Goal: Find contact information: Find contact information

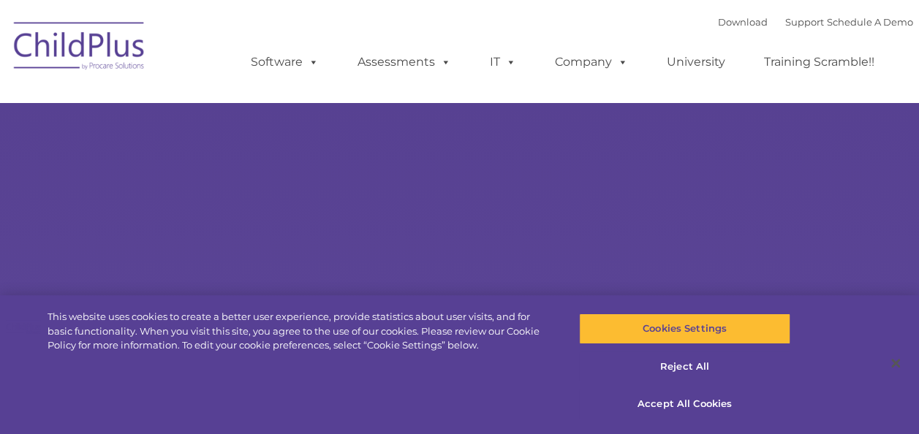
select select "MEDIUM"
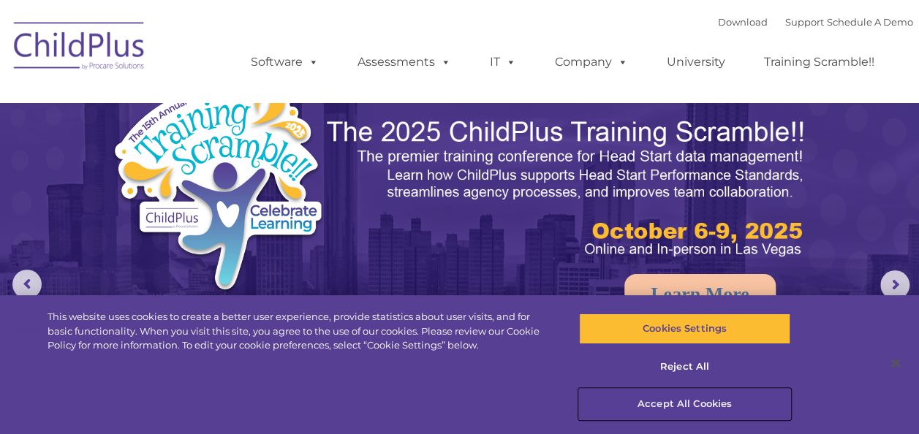
click at [639, 400] on button "Accept All Cookies" at bounding box center [684, 404] width 211 height 31
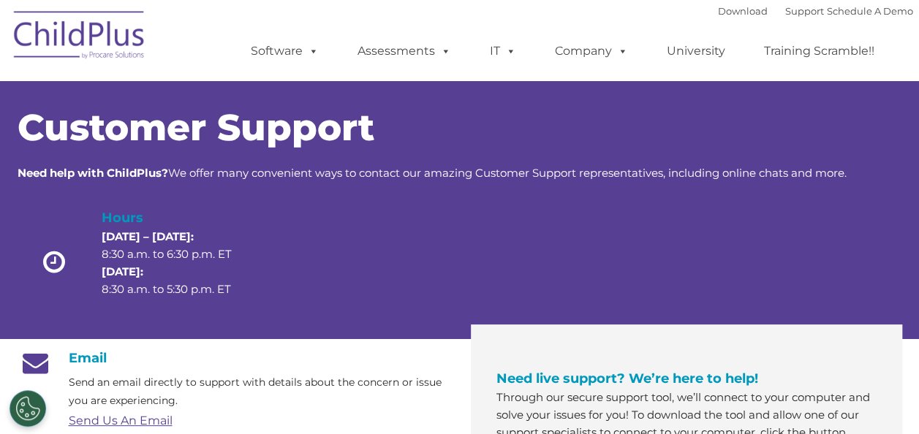
click at [156, 422] on link "Send Us An Email" at bounding box center [121, 421] width 104 height 14
